Goal: Register for event/course

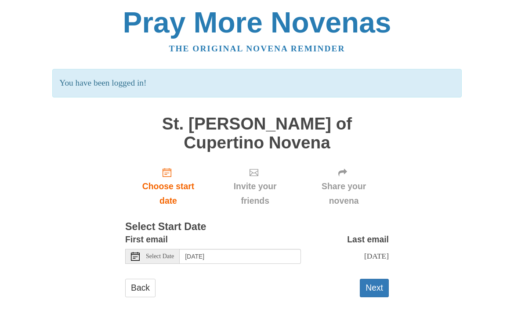
click at [163, 253] on span "Select Date" at bounding box center [160, 256] width 28 height 6
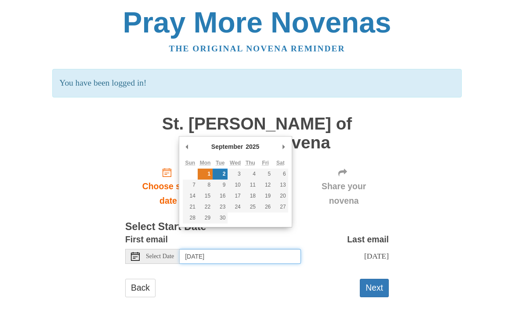
type input "Monday, September 1st"
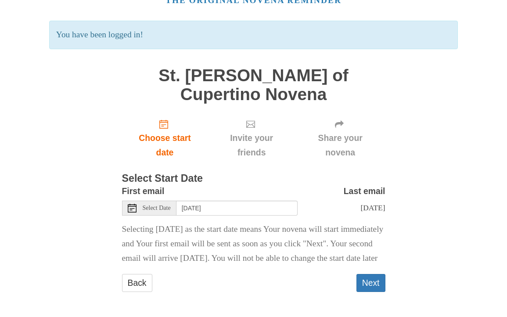
scroll to position [47, 0]
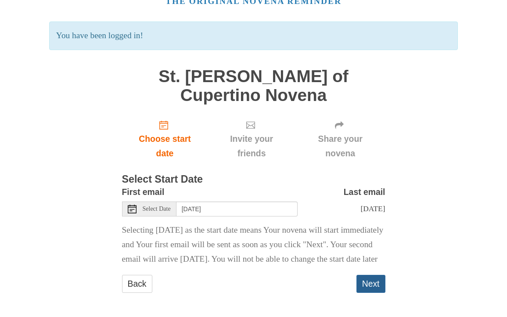
click at [368, 281] on button "Next" at bounding box center [371, 284] width 29 height 18
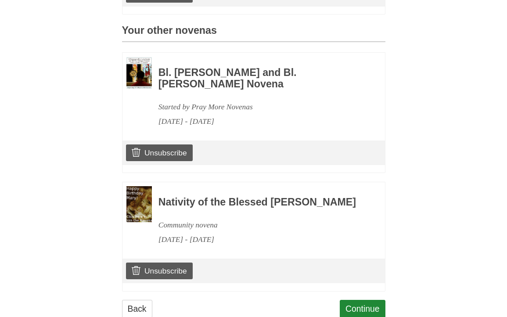
scroll to position [397, 0]
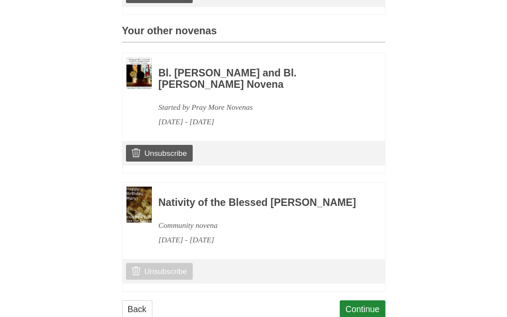
click at [180, 263] on link "Unsubscribe" at bounding box center [159, 271] width 66 height 17
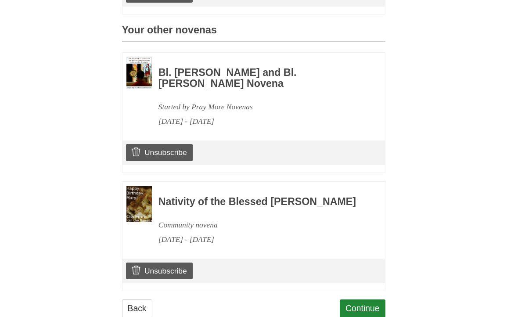
scroll to position [438, 0]
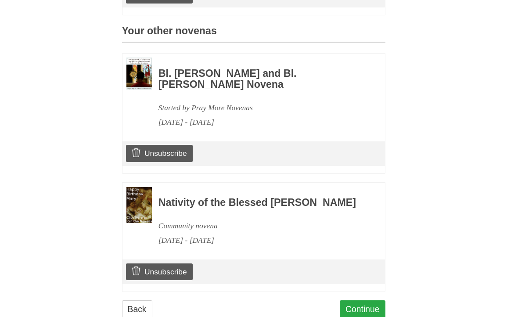
click at [369, 300] on link "Continue" at bounding box center [363, 309] width 46 height 18
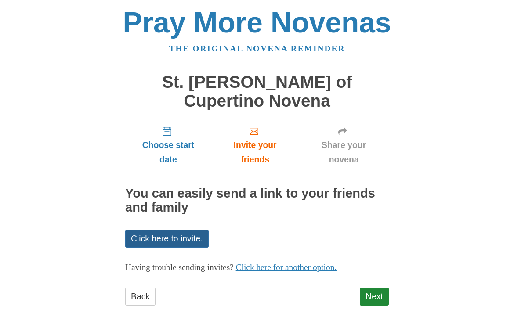
click at [196, 230] on link "Click here to invite." at bounding box center [166, 239] width 83 height 18
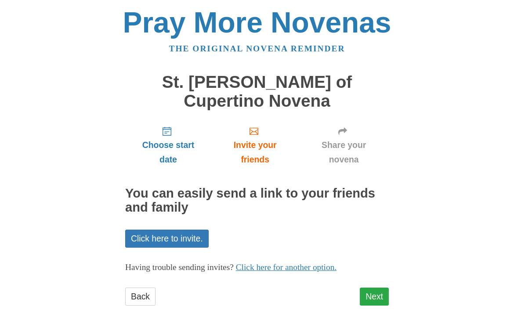
click at [379, 288] on link "Next" at bounding box center [374, 297] width 29 height 18
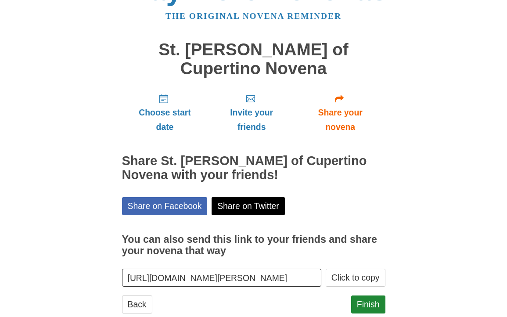
scroll to position [32, 0]
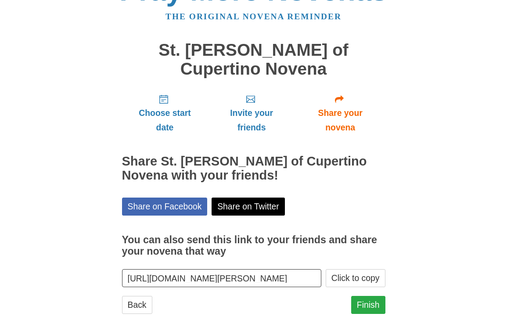
click at [371, 296] on link "Finish" at bounding box center [368, 305] width 34 height 18
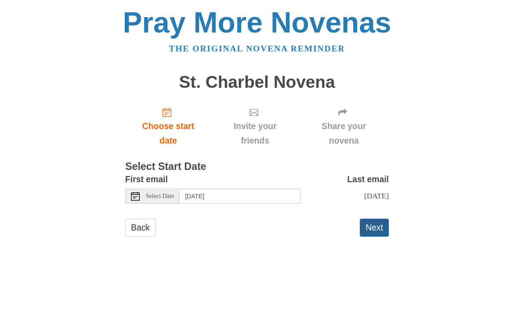
click at [374, 233] on button "Next" at bounding box center [374, 228] width 29 height 18
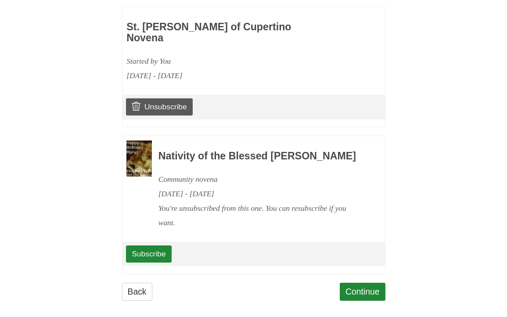
scroll to position [542, 0]
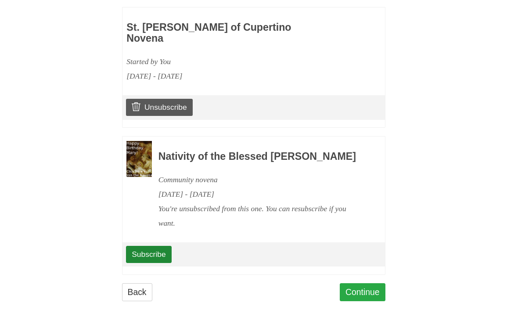
click at [357, 283] on link "Continue" at bounding box center [363, 292] width 46 height 18
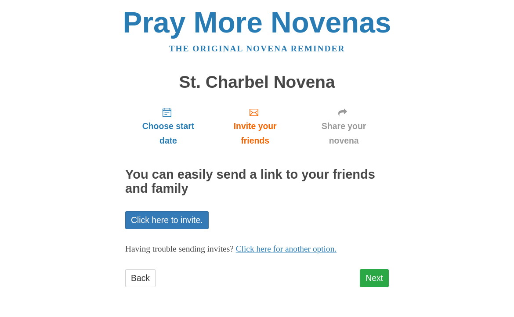
click at [369, 278] on link "Next" at bounding box center [374, 278] width 29 height 18
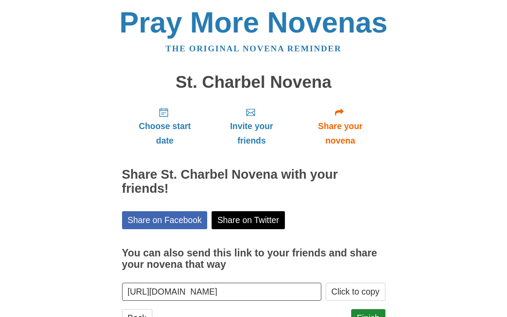
click at [369, 278] on section "You can also send this link to your friends and share your novena that way [URL…" at bounding box center [253, 269] width 263 height 63
click at [379, 312] on link "Finish" at bounding box center [368, 318] width 34 height 18
